Goal: Information Seeking & Learning: Learn about a topic

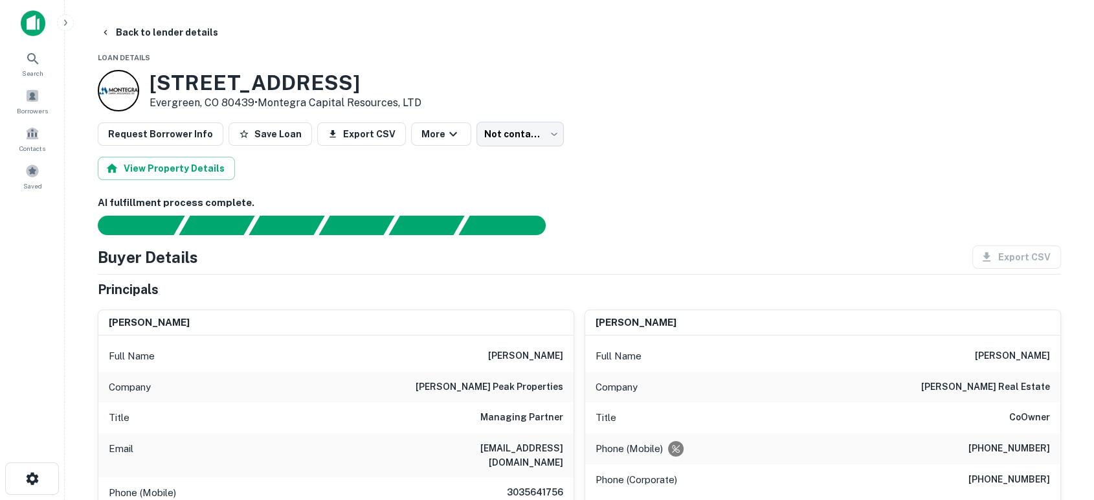
click at [37, 25] on img at bounding box center [33, 23] width 25 height 26
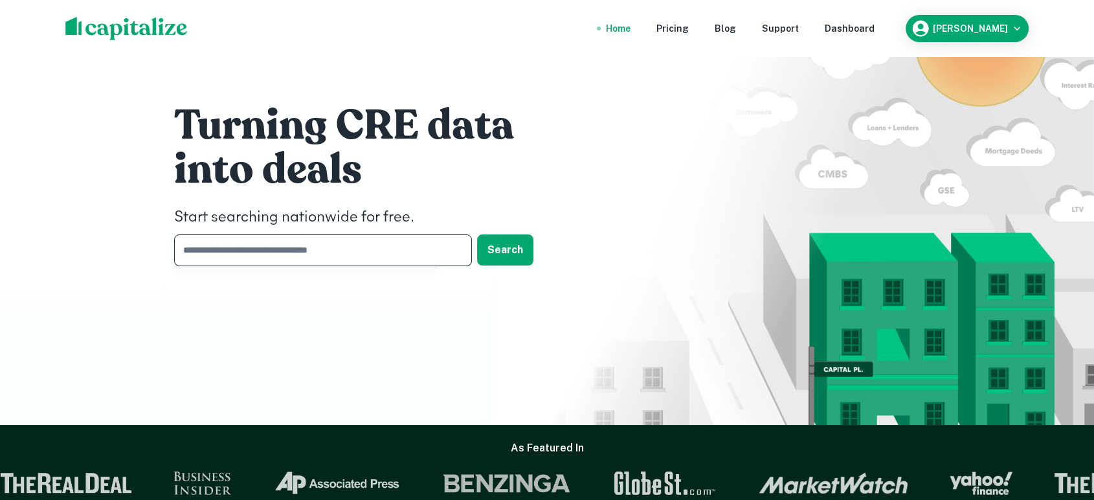
click at [319, 247] on input "text" at bounding box center [318, 250] width 289 height 32
type input "*********"
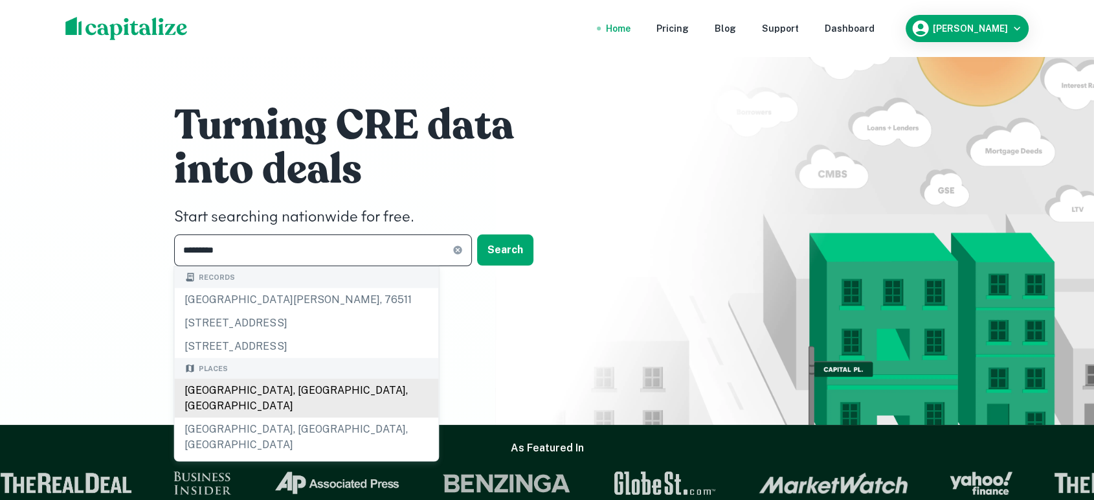
click at [268, 389] on div "[GEOGRAPHIC_DATA], [GEOGRAPHIC_DATA], [GEOGRAPHIC_DATA]" at bounding box center [306, 398] width 264 height 39
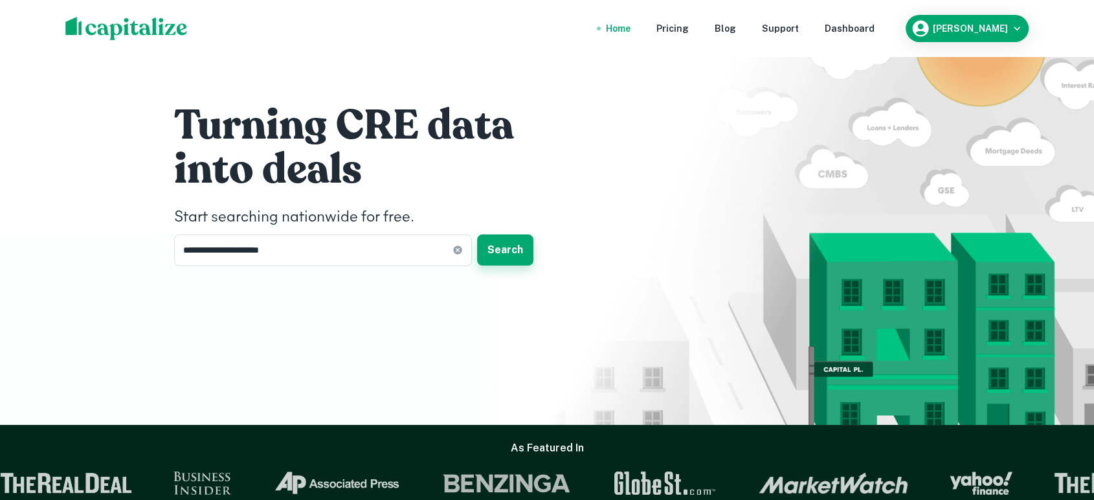
click at [499, 252] on button "Search" at bounding box center [505, 249] width 56 height 31
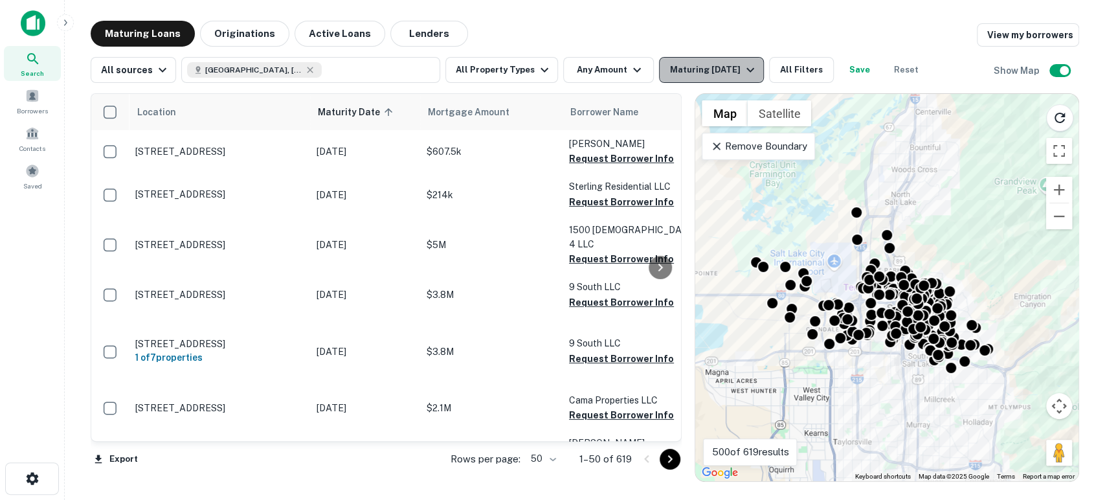
click at [735, 73] on div "Maturing [DATE]" at bounding box center [714, 70] width 88 height 16
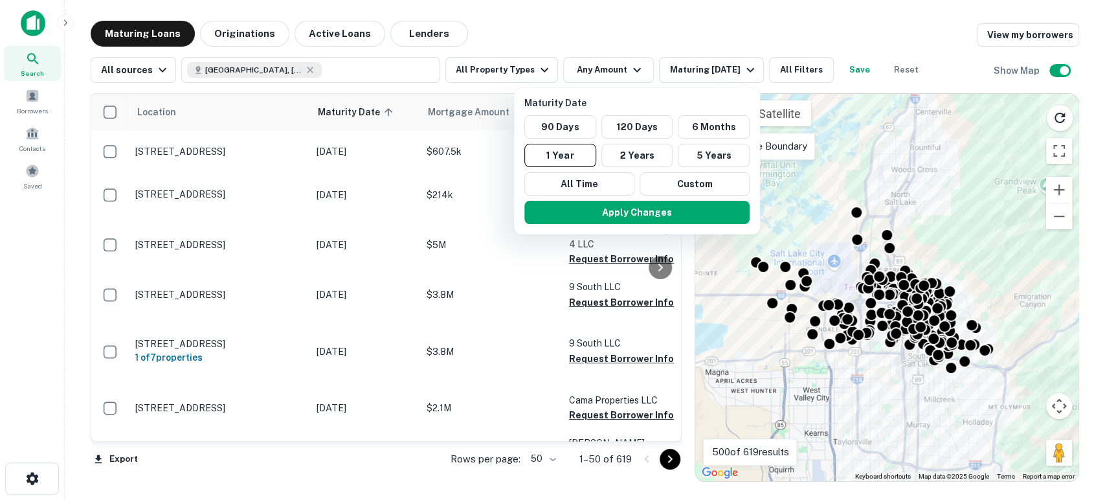
click at [754, 35] on div at bounding box center [552, 250] width 1105 height 500
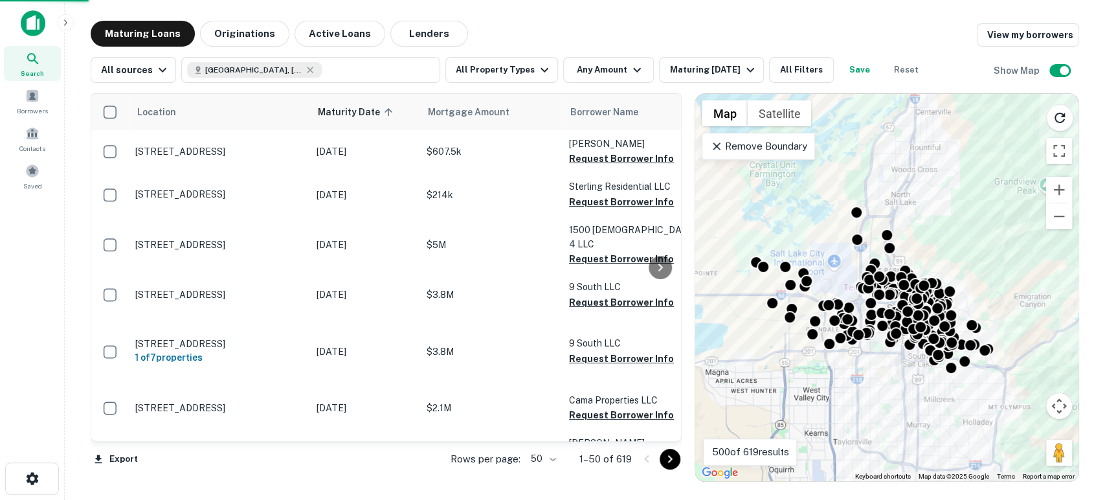
click at [791, 71] on div at bounding box center [552, 250] width 1105 height 500
click at [808, 74] on div at bounding box center [552, 250] width 1105 height 500
click at [804, 61] on button "All Filters" at bounding box center [801, 70] width 65 height 26
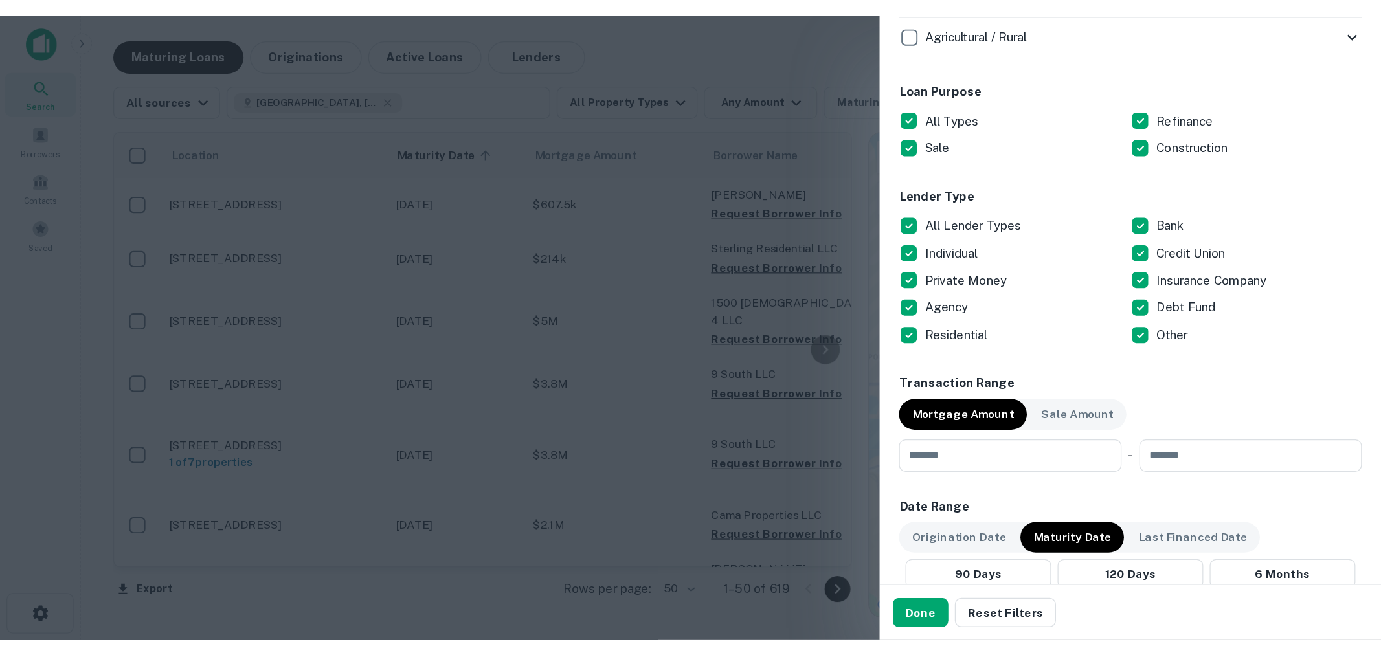
scroll to position [767, 0]
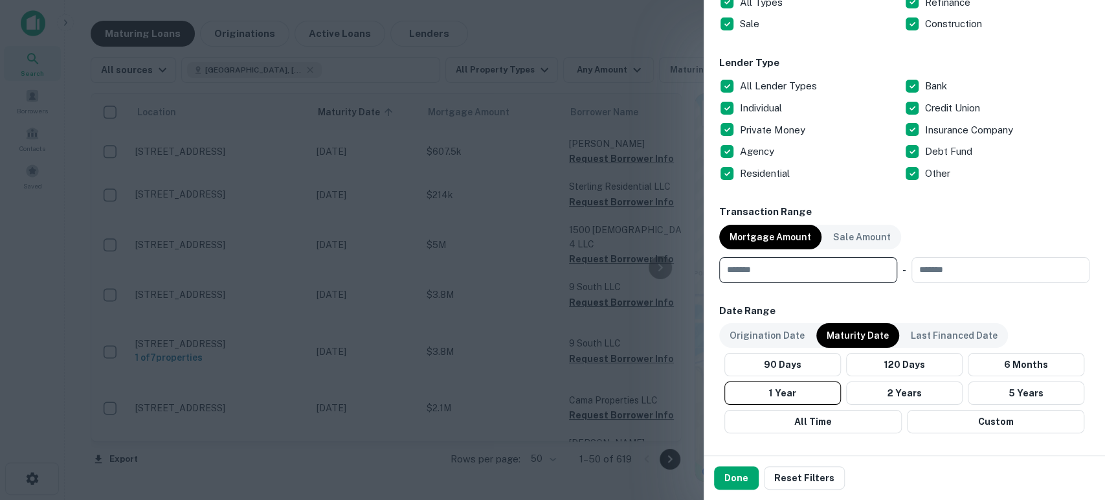
click at [777, 269] on input "number" at bounding box center [803, 270] width 169 height 26
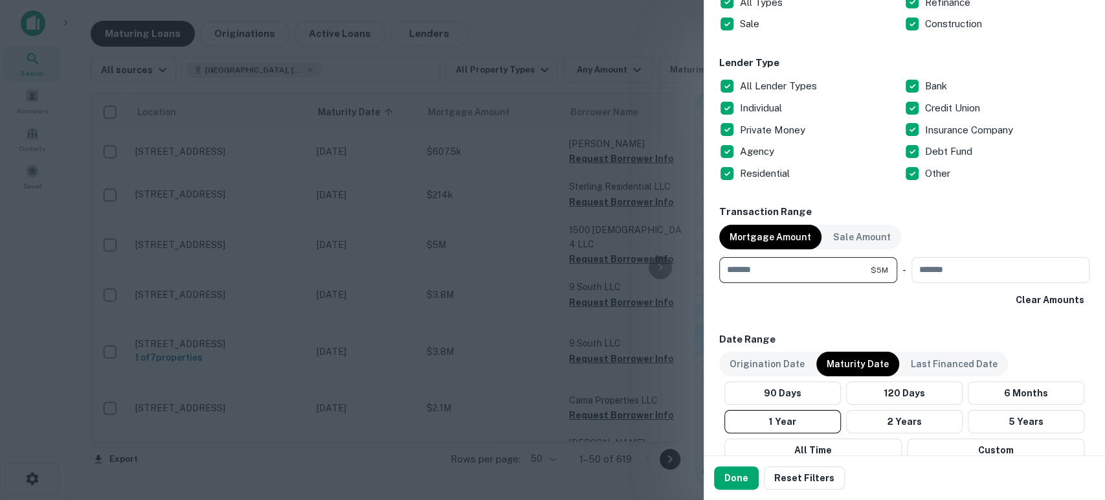
type input "*******"
click at [917, 407] on div "90 Days 120 Days 6 Months 1 Year 2 Years 5 Years All Time Custom" at bounding box center [904, 421] width 370 height 80
click at [922, 420] on button "2 Years" at bounding box center [904, 421] width 117 height 23
click at [735, 480] on button "Done" at bounding box center [736, 477] width 45 height 23
